Goal: Check status: Check status

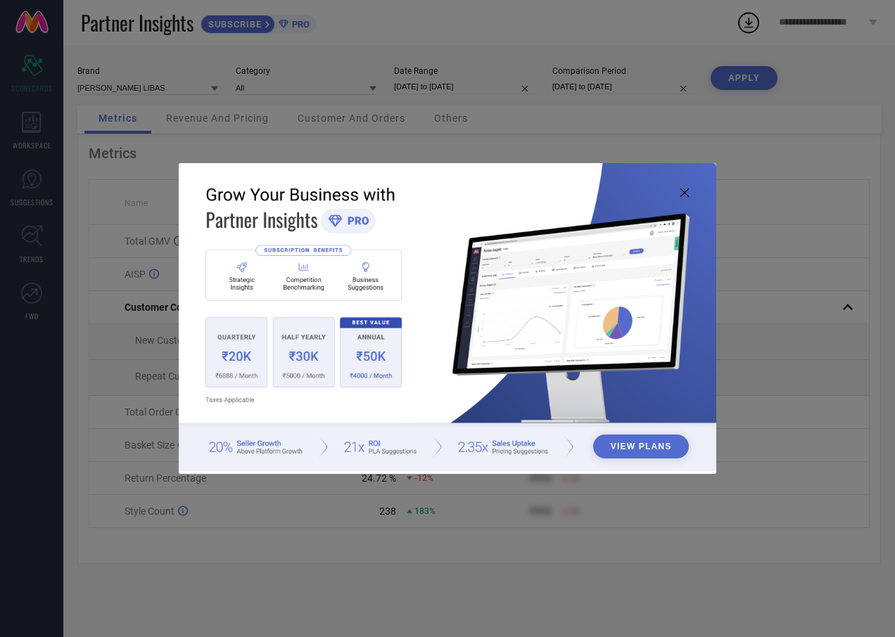
click at [686, 191] on icon at bounding box center [684, 193] width 8 height 8
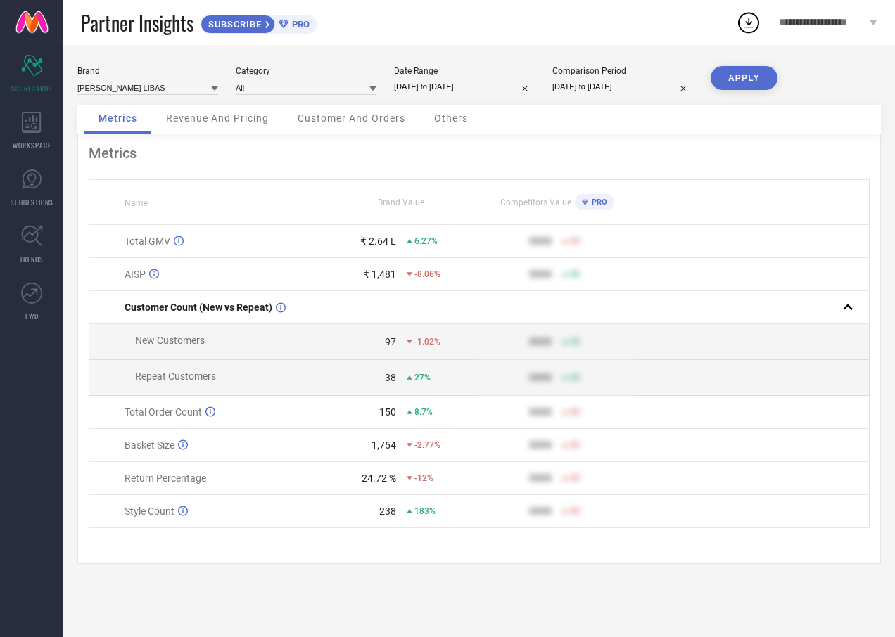
click at [414, 85] on input "[DATE] to [DATE]" at bounding box center [464, 86] width 141 height 15
select select "7"
select select "2025"
select select "8"
select select "2025"
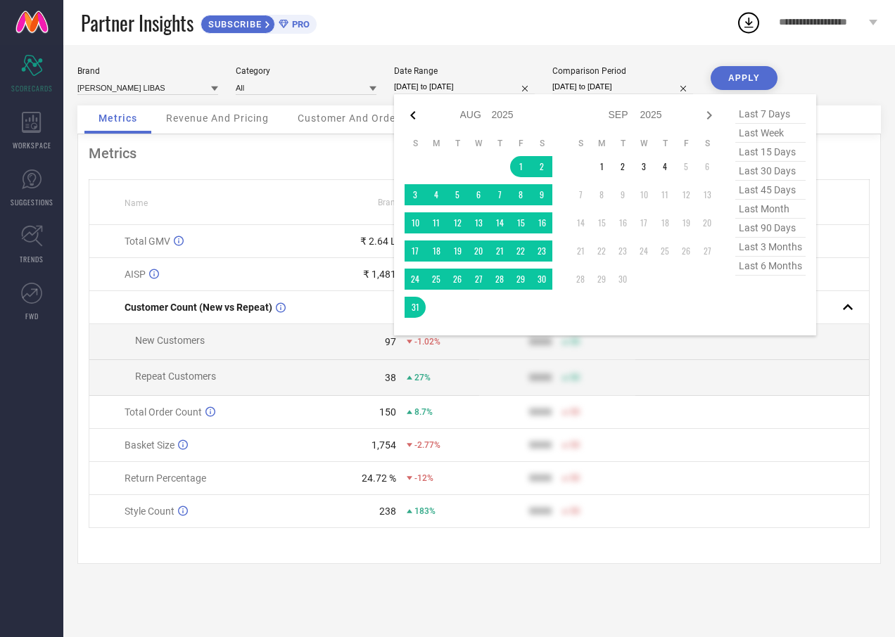
click at [414, 122] on icon at bounding box center [412, 115] width 17 height 17
select select "6"
select select "2025"
select select "7"
select select "2025"
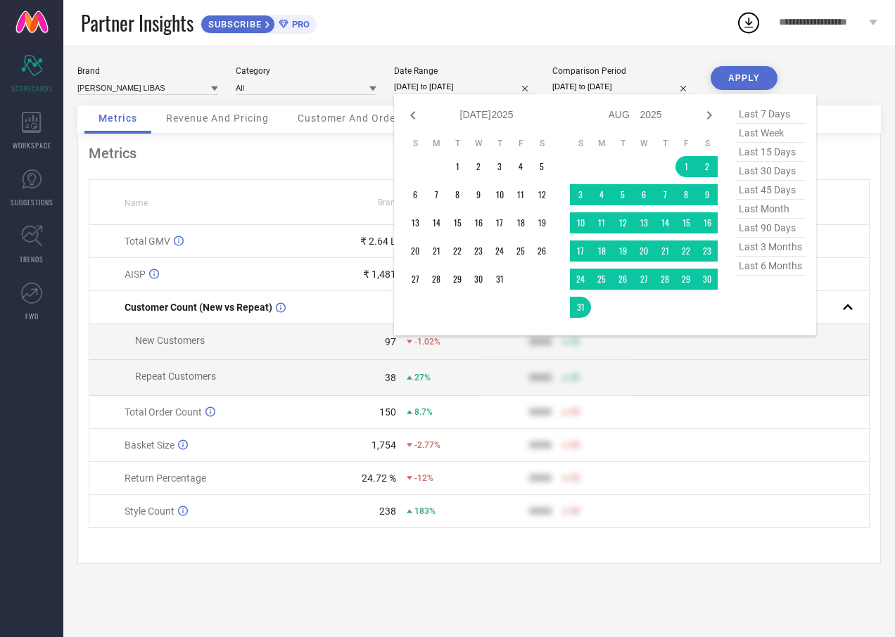
click at [414, 122] on icon at bounding box center [412, 115] width 17 height 17
select select "5"
select select "2025"
select select "6"
select select "2025"
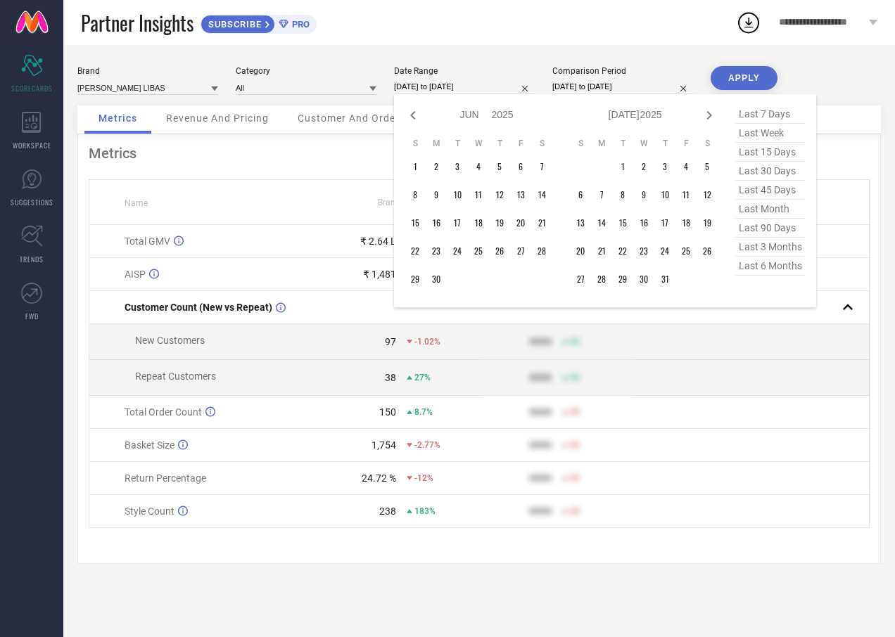
click at [414, 122] on icon at bounding box center [412, 115] width 17 height 17
select select "4"
select select "2025"
select select "5"
select select "2025"
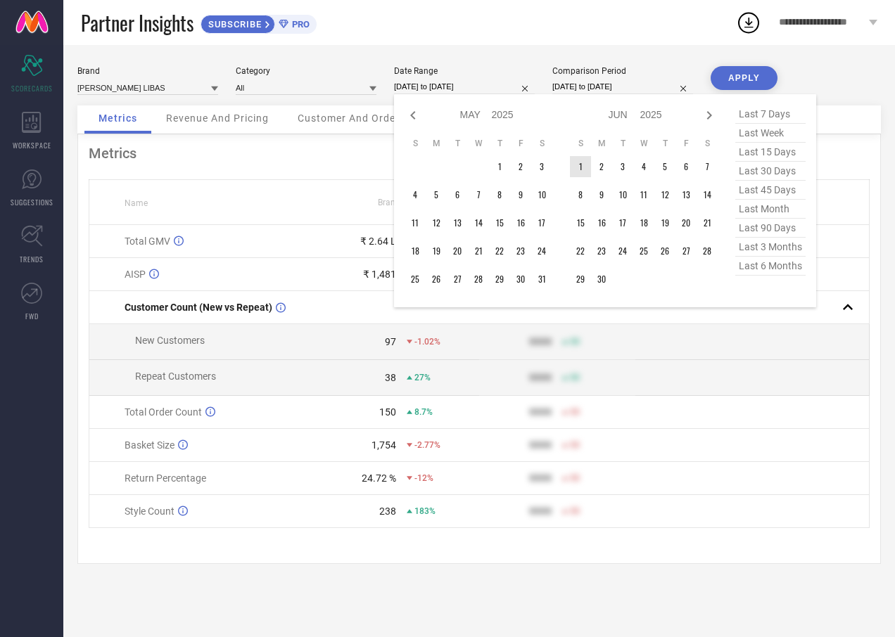
type input "After [DATE]"
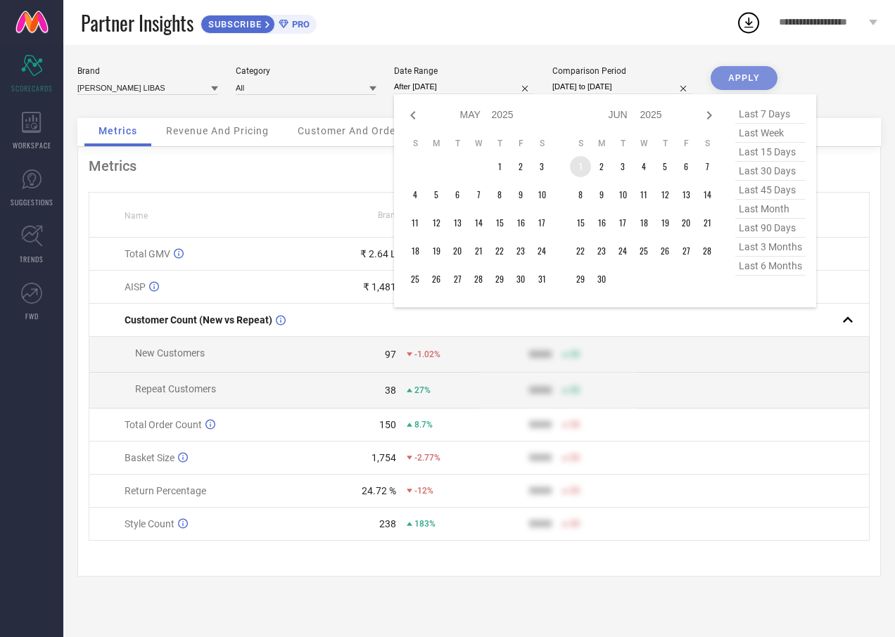
click at [587, 165] on td "1" at bounding box center [580, 166] width 21 height 21
click at [706, 112] on icon at bounding box center [709, 115] width 17 height 17
select select "5"
select select "2025"
select select "6"
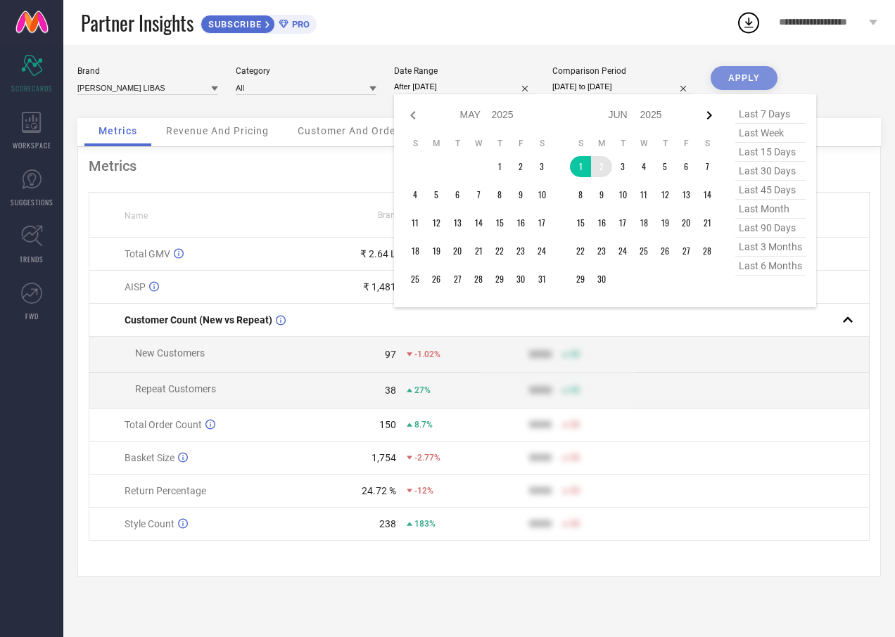
select select "2025"
click at [706, 112] on icon at bounding box center [709, 115] width 17 height 17
select select "6"
select select "2025"
select select "7"
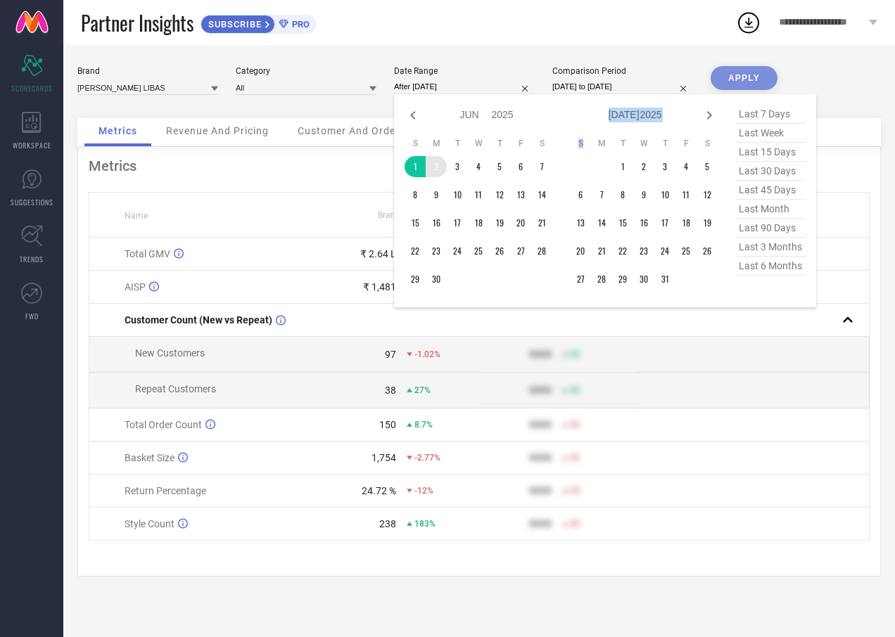
select select "2025"
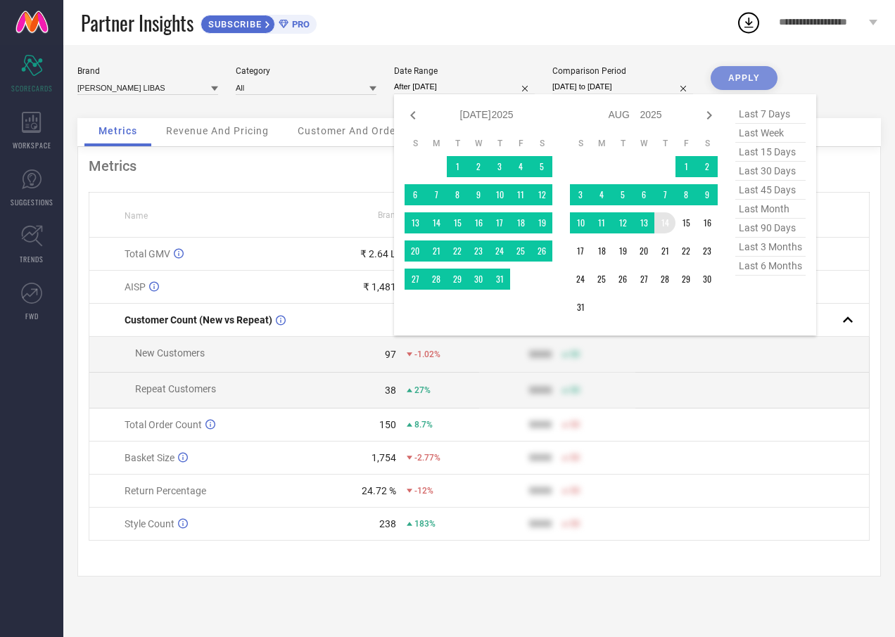
type input "[DATE] to [DATE]"
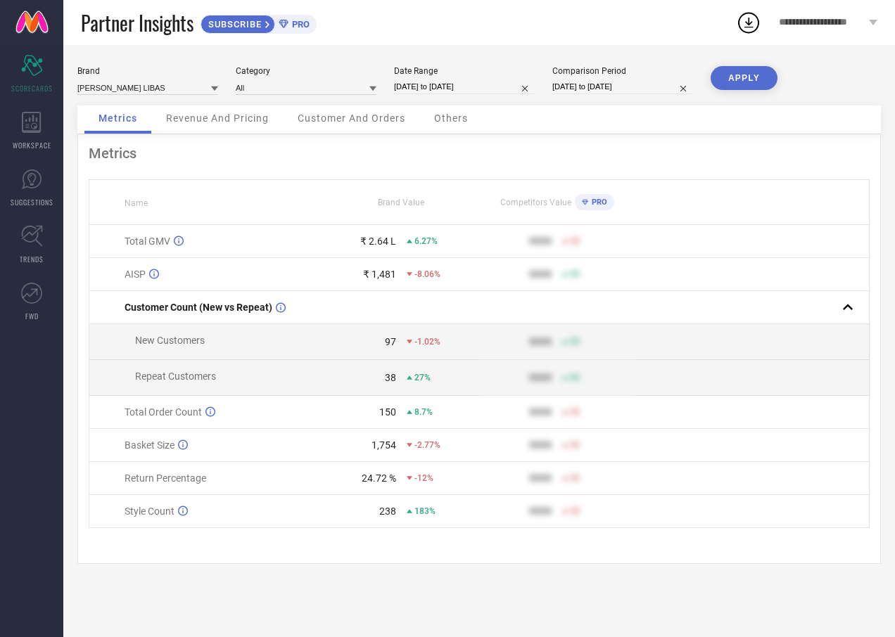
click at [727, 77] on button "APPLY" at bounding box center [743, 78] width 67 height 24
drag, startPoint x: 390, startPoint y: 487, endPoint x: 442, endPoint y: 484, distance: 52.1
click at [442, 484] on div "42.15 % 5.13%" at bounding box center [401, 478] width 155 height 11
click at [442, 483] on div "5.13%" at bounding box center [443, 478] width 72 height 10
click at [465, 91] on input "[DATE] to [DATE]" at bounding box center [464, 86] width 141 height 15
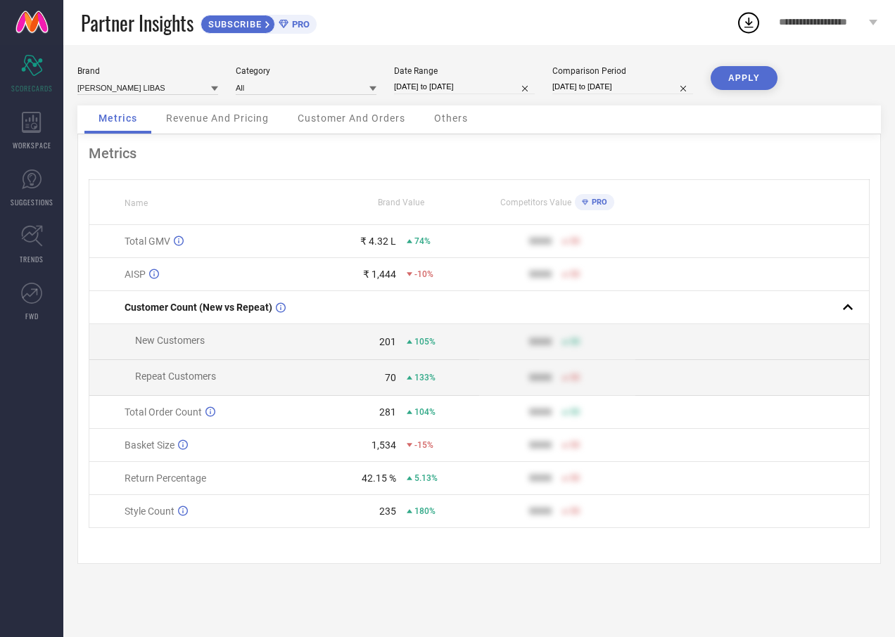
select select "5"
select select "2025"
select select "6"
select select "2025"
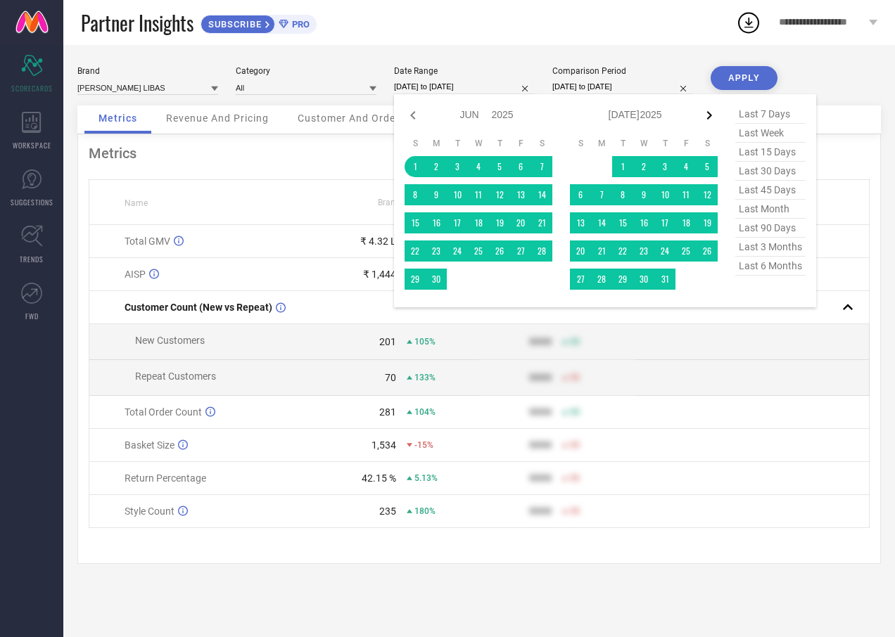
click at [706, 117] on icon at bounding box center [709, 115] width 17 height 17
select select "6"
select select "2025"
select select "7"
select select "2025"
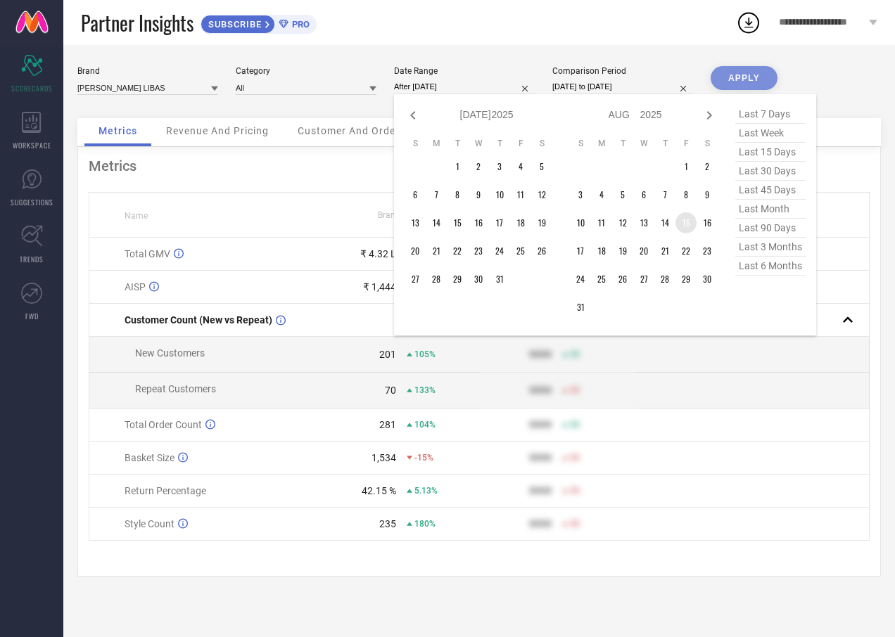
click at [687, 219] on td "15" at bounding box center [685, 222] width 21 height 21
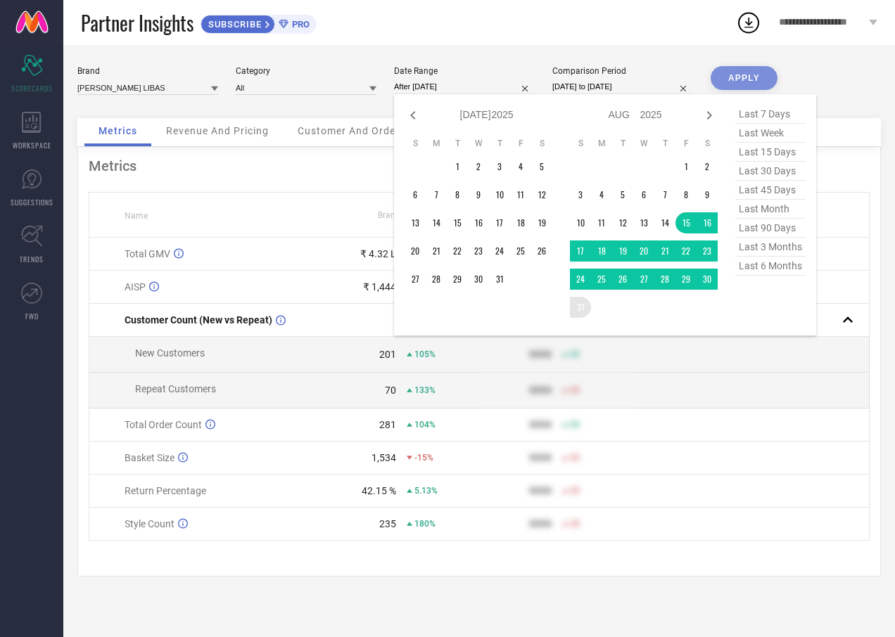
type input "[DATE] to [DATE]"
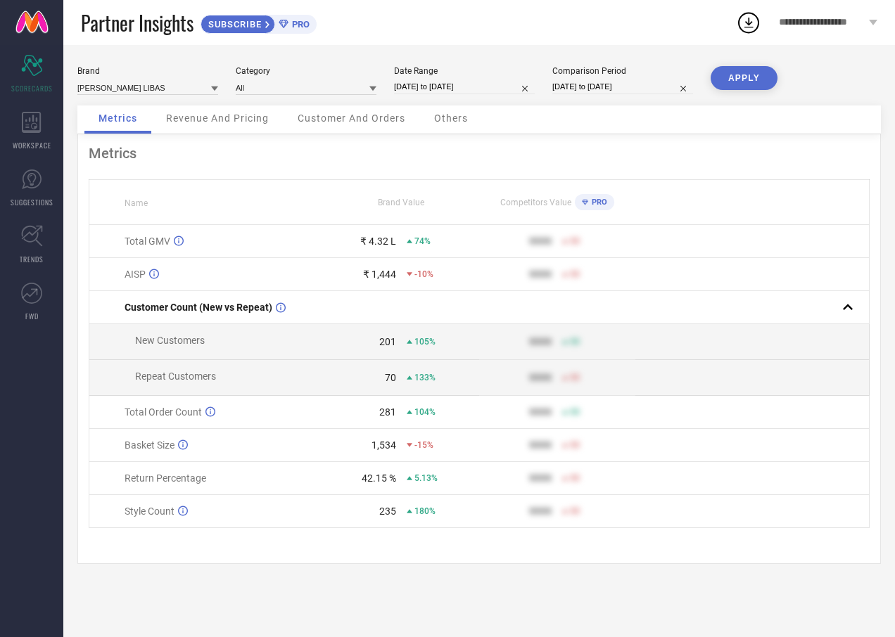
click at [737, 82] on button "APPLY" at bounding box center [743, 78] width 67 height 24
click at [601, 79] on input "[DATE] to [DATE]" at bounding box center [622, 86] width 141 height 15
select select "6"
select select "2024"
select select "7"
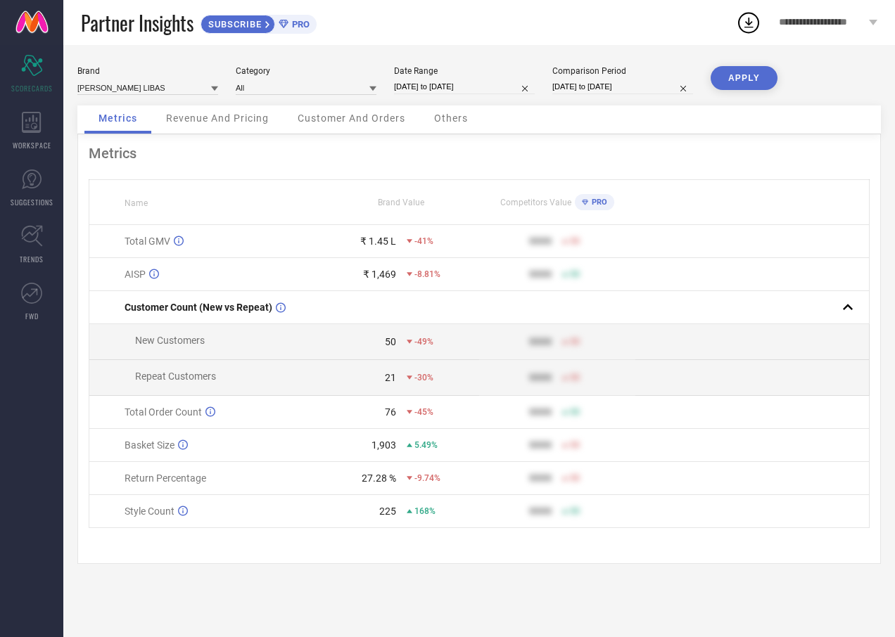
select select "2024"
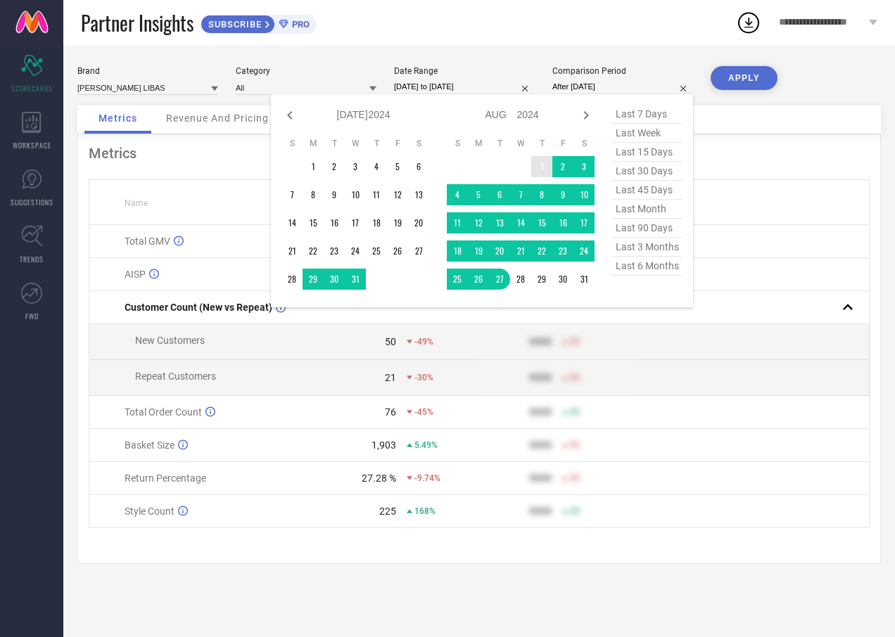
click at [540, 160] on td "1" at bounding box center [541, 166] width 21 height 21
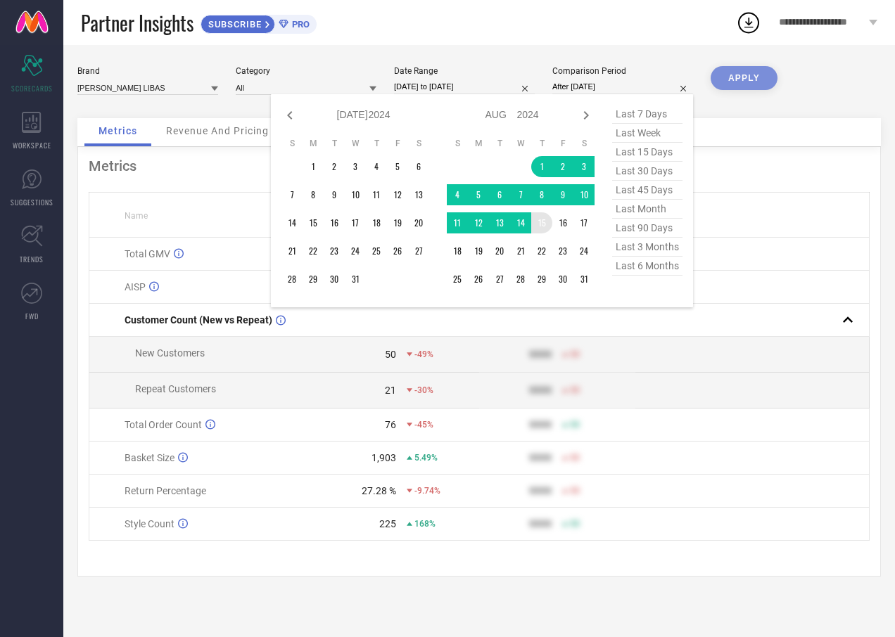
type input "[DATE] to [DATE]"
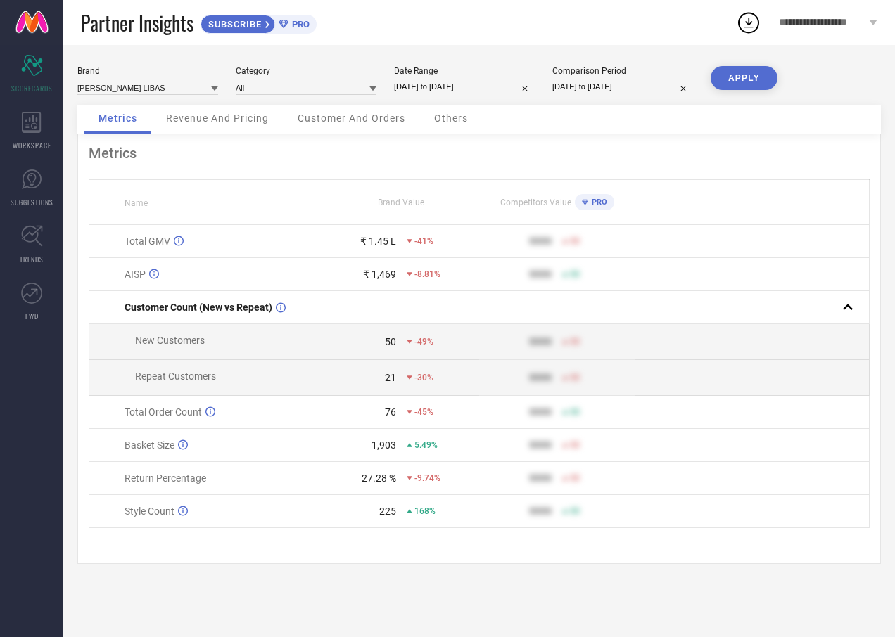
click at [748, 82] on button "APPLY" at bounding box center [743, 78] width 67 height 24
click at [479, 91] on input "[DATE] to [DATE]" at bounding box center [464, 86] width 141 height 15
select select "7"
select select "2025"
select select "8"
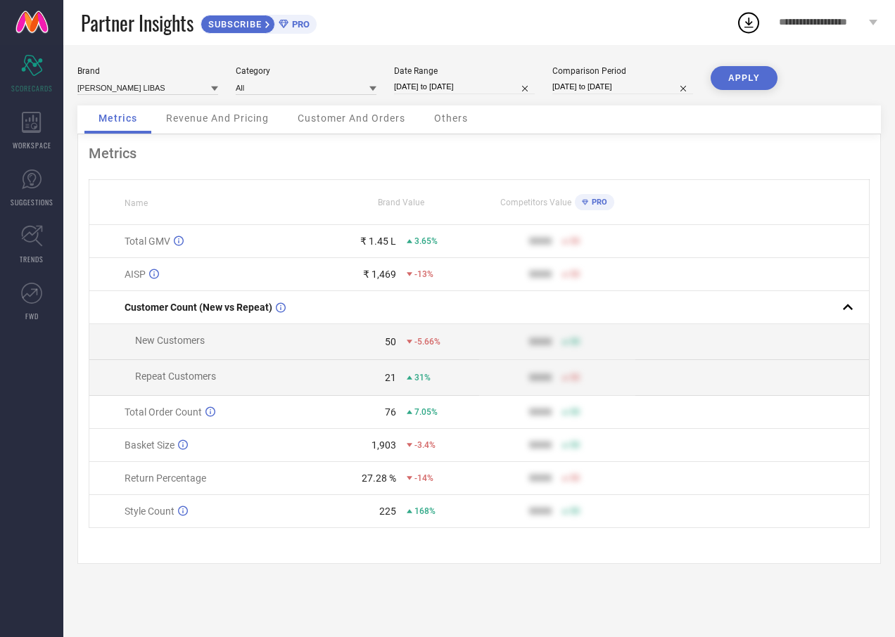
select select "2025"
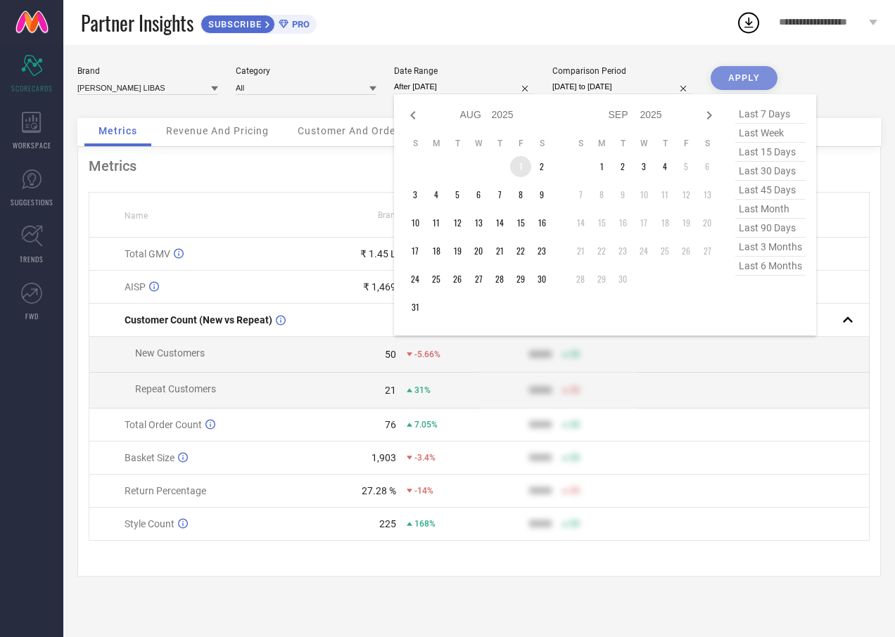
click at [516, 159] on td "1" at bounding box center [520, 166] width 21 height 21
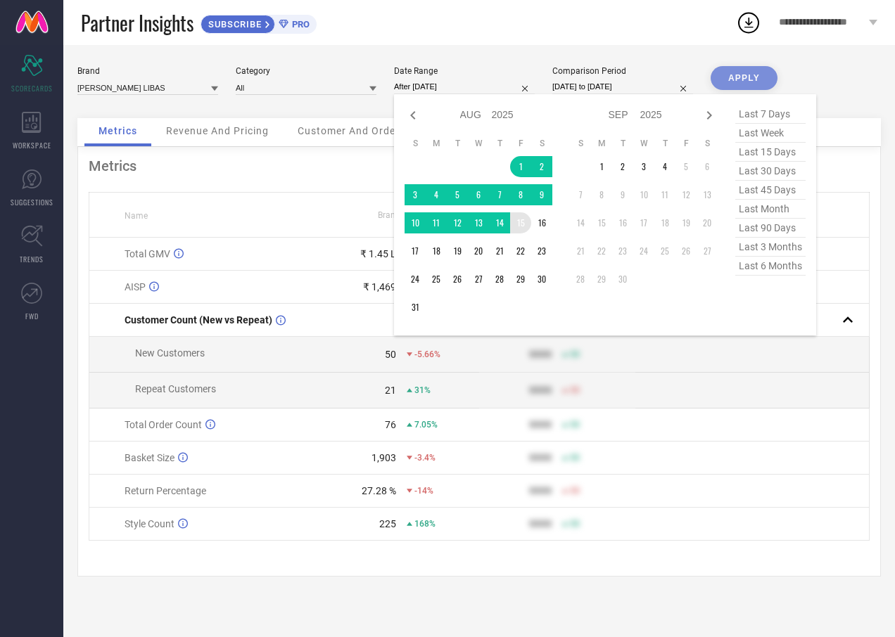
type input "[DATE] to [DATE]"
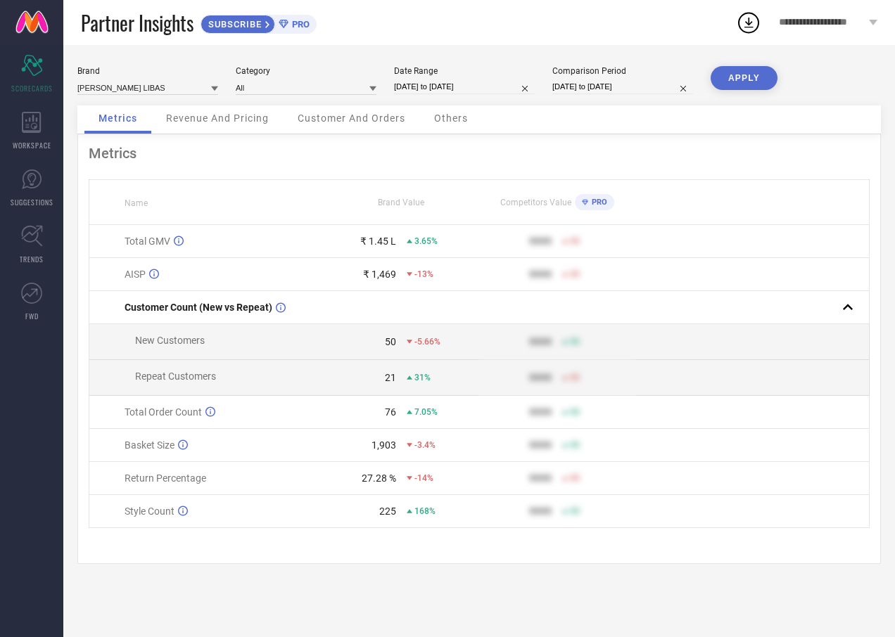
click at [753, 76] on button "APPLY" at bounding box center [743, 78] width 67 height 24
select select "7"
select select "2025"
select select "8"
select select "2025"
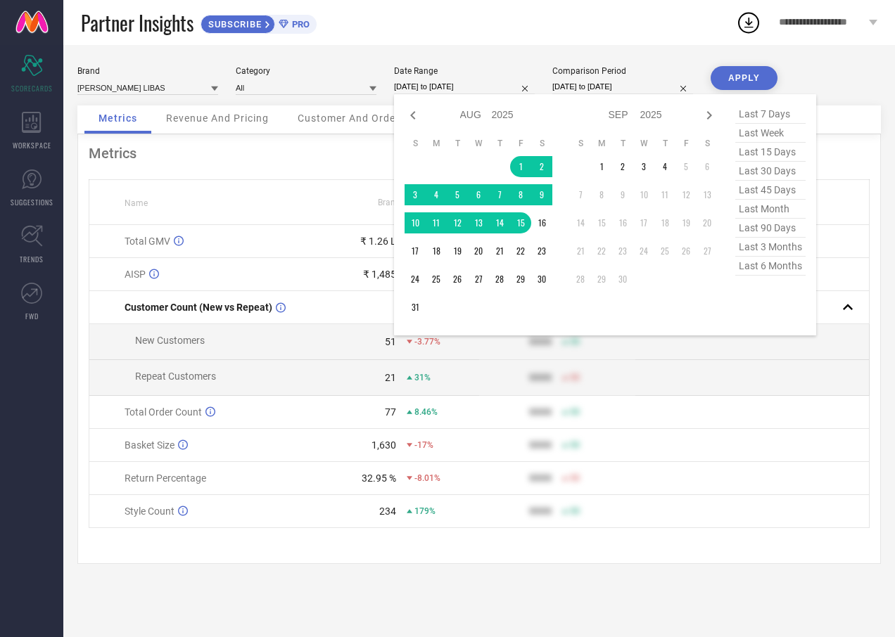
click at [478, 84] on input "[DATE] to [DATE]" at bounding box center [464, 86] width 141 height 15
click at [518, 162] on td "1" at bounding box center [520, 166] width 21 height 21
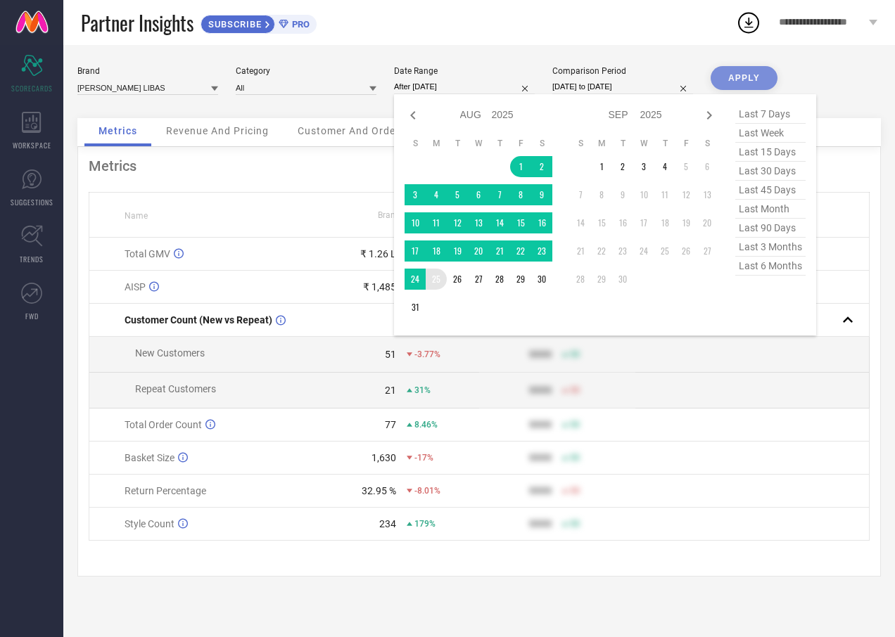
type input "[DATE] to [DATE]"
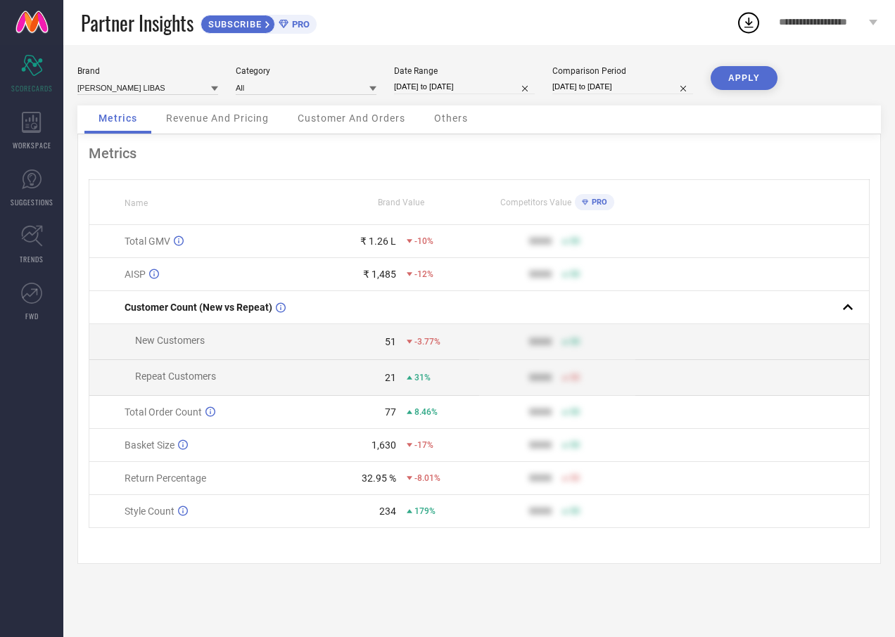
click at [722, 74] on button "APPLY" at bounding box center [743, 78] width 67 height 24
select select "7"
select select "2025"
select select "8"
select select "2025"
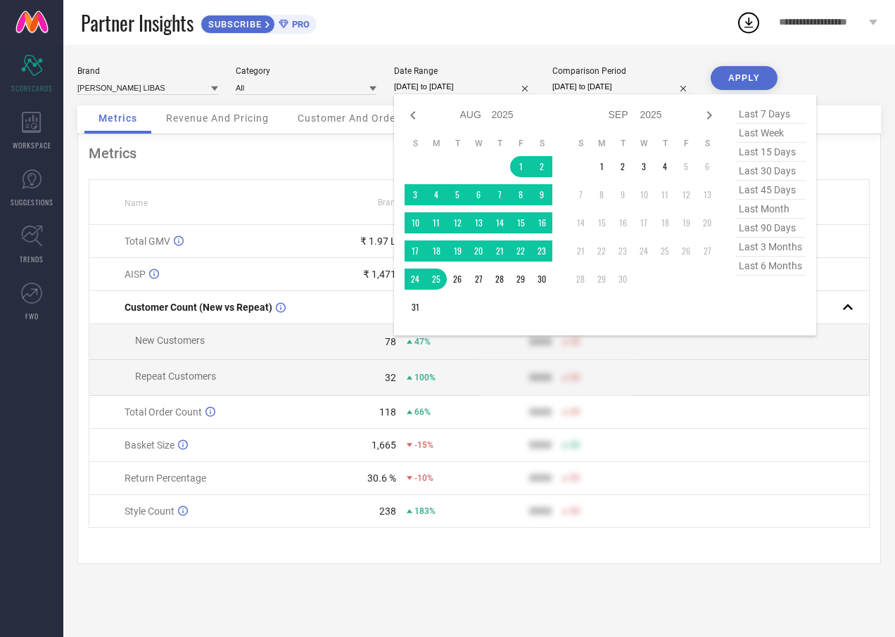
click at [443, 91] on input "[DATE] to [DATE]" at bounding box center [464, 86] width 141 height 15
click at [518, 222] on td "15" at bounding box center [520, 222] width 21 height 21
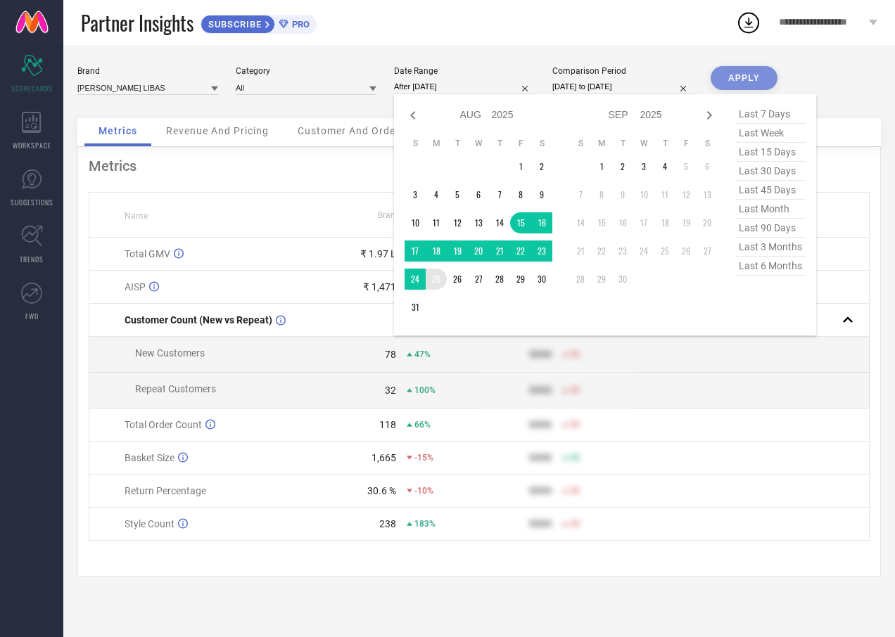
type input "[DATE] to [DATE]"
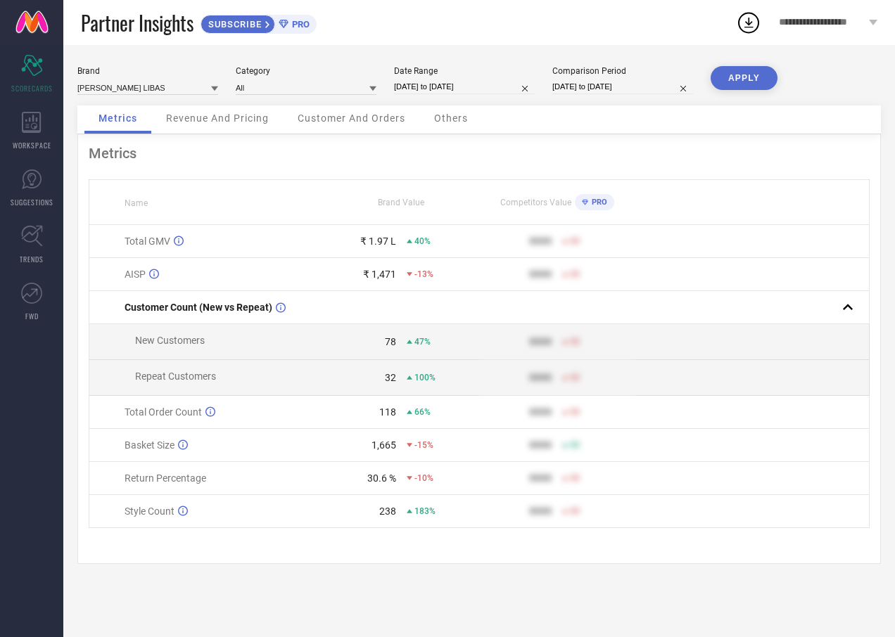
click at [736, 72] on button "APPLY" at bounding box center [743, 78] width 67 height 24
